Goal: Task Accomplishment & Management: Manage account settings

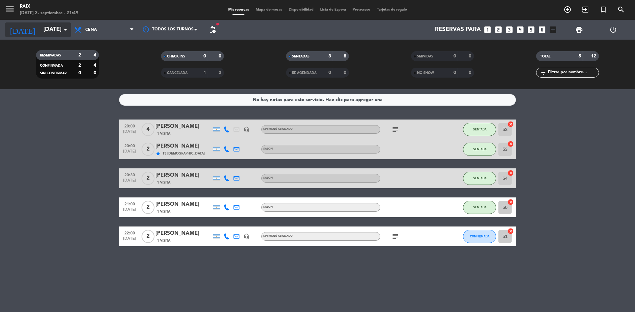
click at [56, 26] on input "[DATE]" at bounding box center [78, 29] width 77 height 13
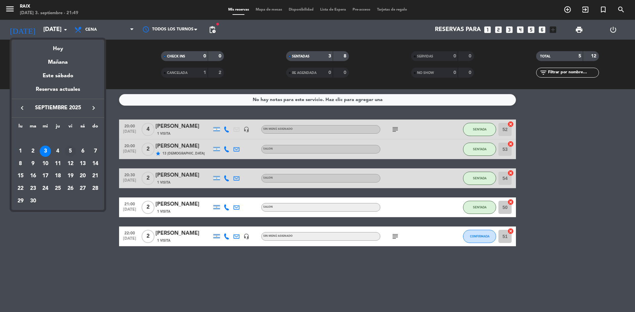
click at [64, 154] on tr "1 2 3 4 5 6 7" at bounding box center [57, 151] width 87 height 13
click at [59, 150] on div "4" at bounding box center [57, 151] width 11 height 11
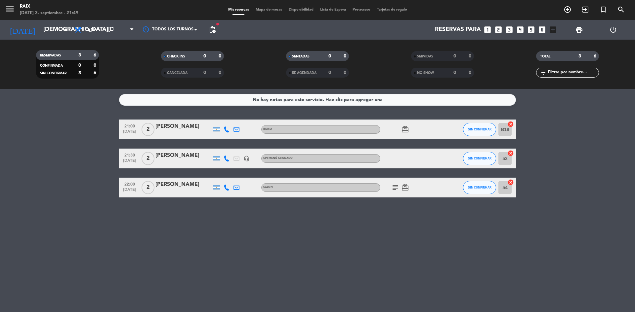
click at [393, 187] on icon "subject" at bounding box center [395, 188] width 8 height 8
click at [52, 178] on bookings-row "21:00 [DATE] 2 [PERSON_NAME] card_giftcard SIN CONFIRMAR B18 cancel 21:30 [DATE…" at bounding box center [317, 159] width 635 height 78
click at [406, 129] on icon "card_giftcard" at bounding box center [405, 130] width 8 height 8
drag, startPoint x: 45, startPoint y: 157, endPoint x: 57, endPoint y: 152, distance: 13.5
click at [55, 152] on bookings-row "21:00 [DATE] 2 [PERSON_NAME] card_giftcard SOLO UN REGALO SIN CONFIRMAR B18 can…" at bounding box center [317, 159] width 635 height 78
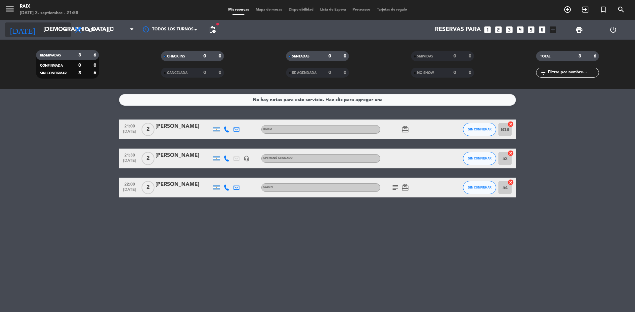
click at [46, 30] on input "[DEMOGRAPHIC_DATA][DATE]" at bounding box center [78, 29] width 77 height 13
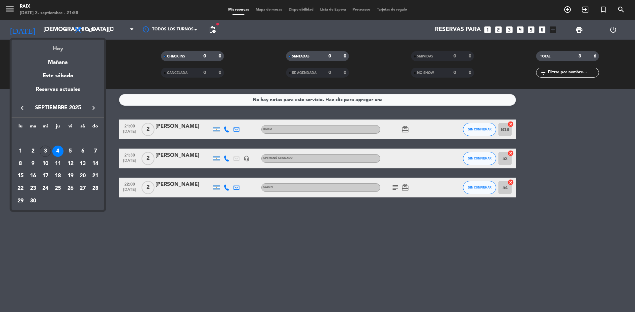
click at [57, 45] on div "Hoy" at bounding box center [58, 47] width 93 height 14
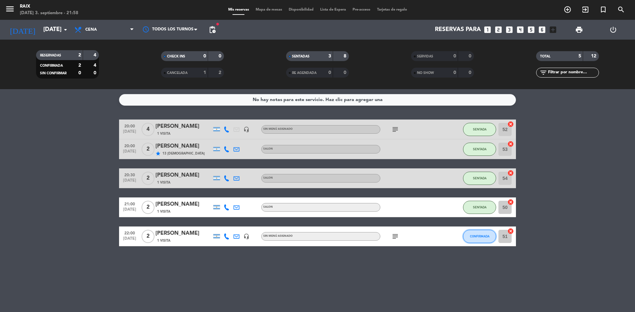
click at [481, 236] on span "CONFIRMADA" at bounding box center [480, 237] width 20 height 4
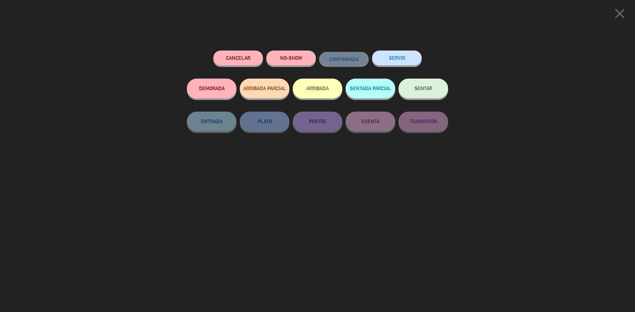
click at [430, 84] on button "SENTAR" at bounding box center [423, 89] width 50 height 20
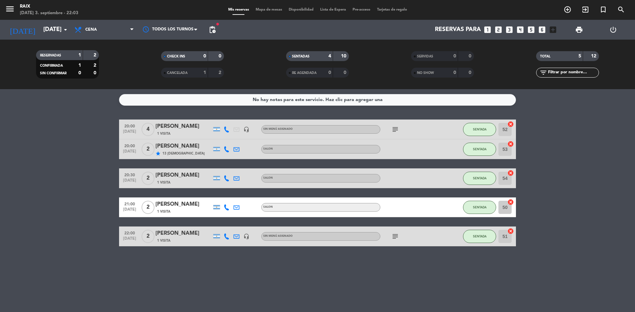
click at [23, 223] on bookings-row "20:00 [DATE] 4 [PERSON_NAME] 1 Visita headset_mic Sin menú asignado subject SEN…" at bounding box center [317, 183] width 635 height 127
click at [59, 169] on bookings-row "20:00 [DATE] 4 [PERSON_NAME] 1 Visita headset_mic Sin menú asignado subject SEN…" at bounding box center [317, 183] width 635 height 127
click at [45, 36] on input "[DATE]" at bounding box center [78, 29] width 77 height 13
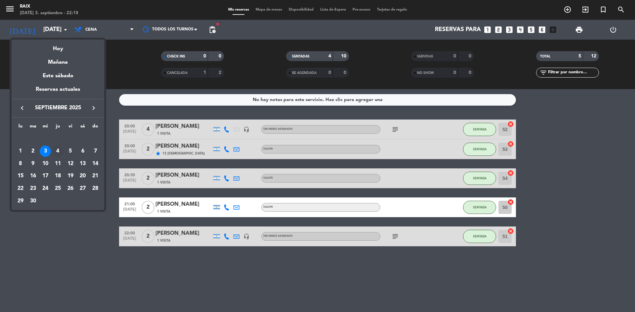
click at [55, 152] on div "4" at bounding box center [57, 151] width 11 height 11
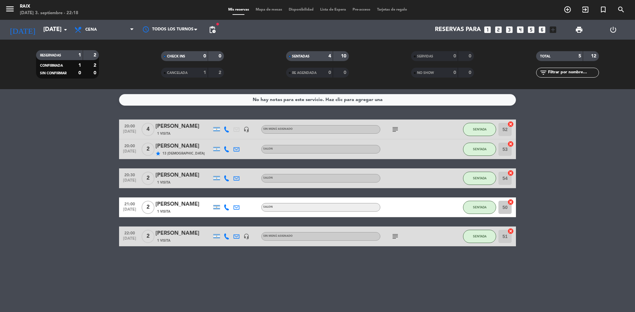
type input "[DEMOGRAPHIC_DATA][DATE]"
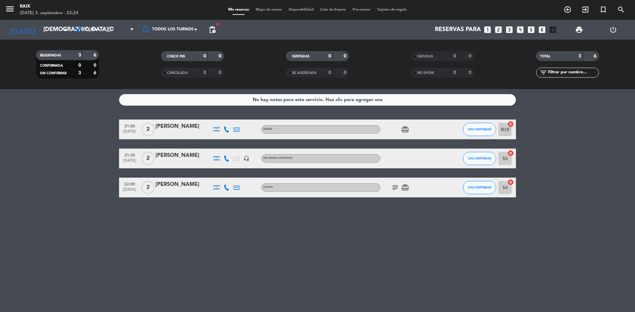
click at [395, 187] on icon "subject" at bounding box center [395, 188] width 8 height 8
click at [406, 186] on icon "card_giftcard" at bounding box center [405, 188] width 8 height 8
click at [395, 185] on icon "subject" at bounding box center [395, 188] width 8 height 8
click at [98, 204] on div "No hay notas para este servicio. Haz clic para agregar una 21:00 [DATE] 2 [PERS…" at bounding box center [317, 200] width 635 height 223
